Goal: Navigation & Orientation: Understand site structure

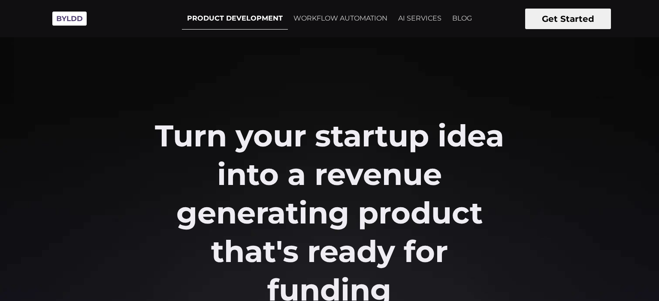
click at [217, 16] on link "PRODUCT DEVELOPMENT" at bounding box center [235, 19] width 106 height 22
click at [374, 16] on link "WORKFLOW AUTOMATION" at bounding box center [340, 18] width 104 height 21
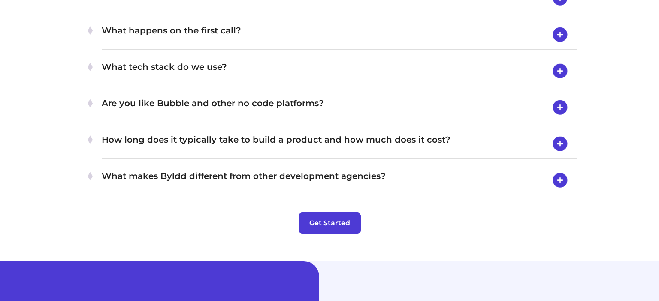
scroll to position [2803, 0]
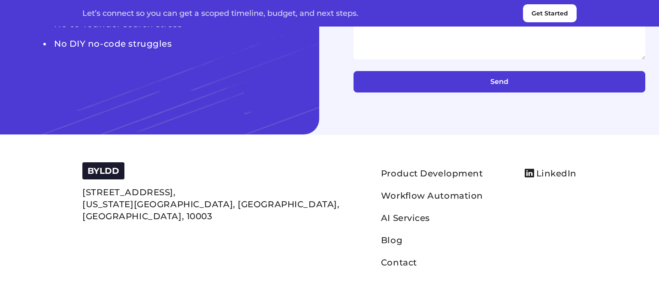
scroll to position [3671, 0]
click at [381, 170] on link "Product Development" at bounding box center [432, 174] width 102 height 10
